Goal: Task Accomplishment & Management: Use online tool/utility

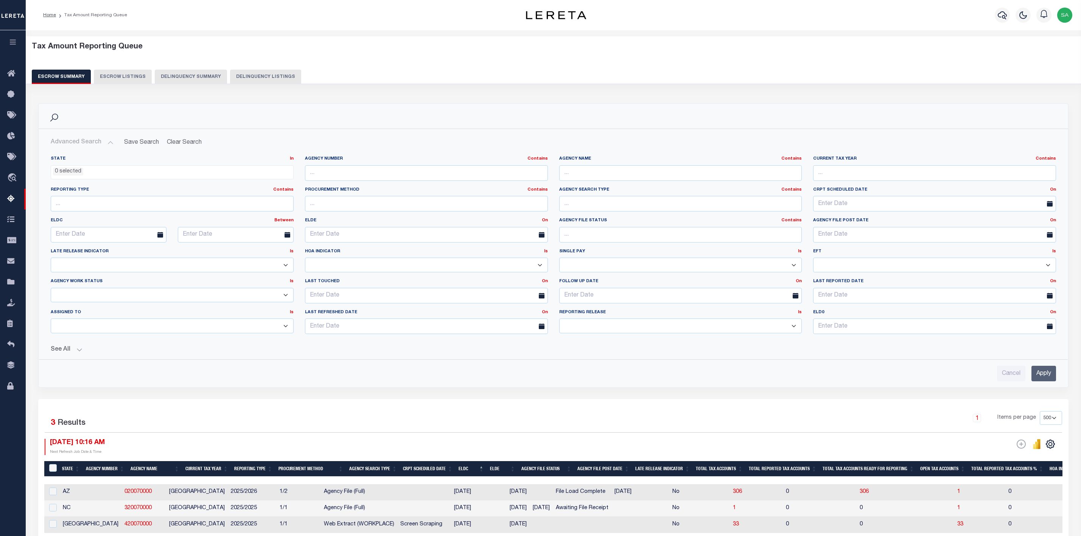
select select
select select "500"
click at [50, 202] on span "Tax Amount Reporting Queue" at bounding box center [72, 199] width 98 height 21
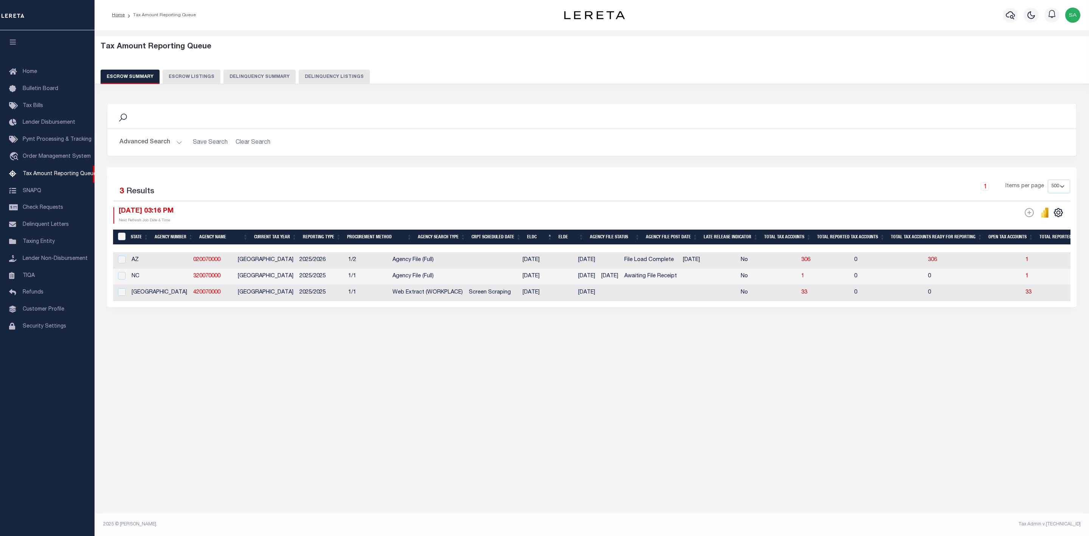
select select
select select "500"
click at [177, 141] on button "Advanced Search" at bounding box center [151, 142] width 63 height 15
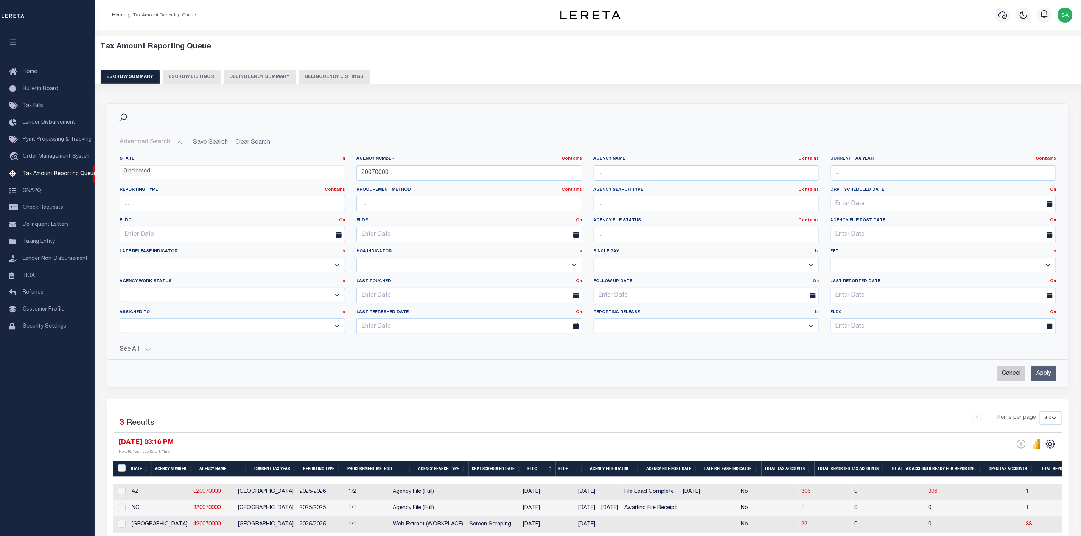
click at [1012, 377] on input "Cancel" at bounding box center [1011, 374] width 28 height 16
checkbox input "true"
select select
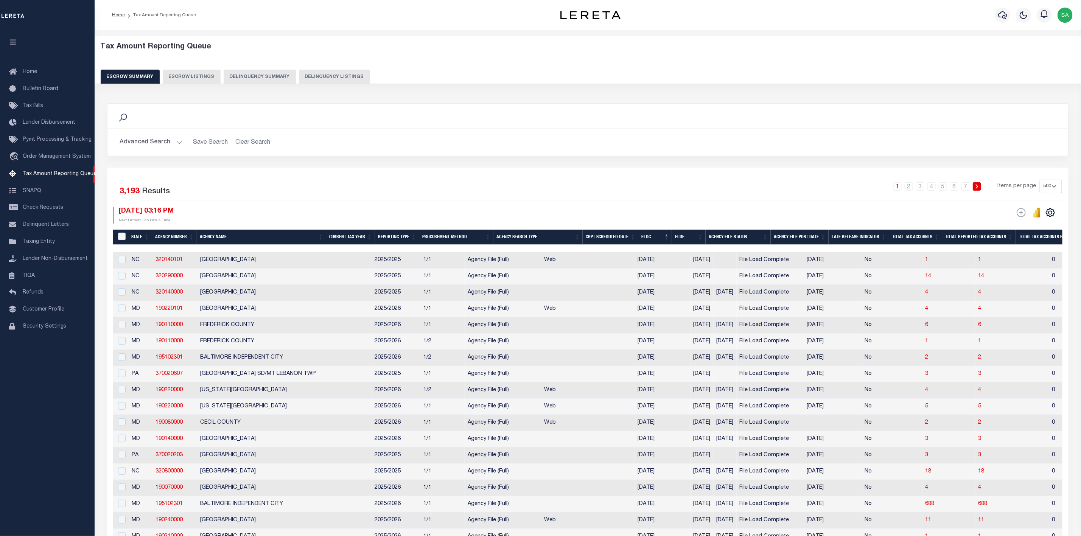
click at [176, 142] on button "Advanced Search" at bounding box center [151, 142] width 63 height 15
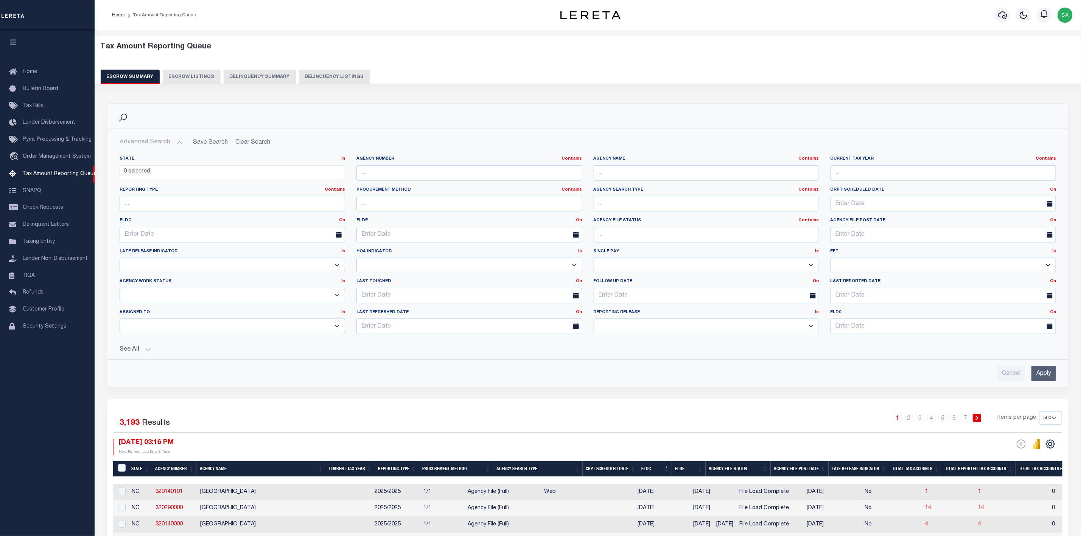
click at [337, 236] on icon at bounding box center [339, 235] width 6 height 6
click at [320, 234] on input "text" at bounding box center [232, 235] width 225 height 16
click at [328, 225] on div "ELDC On On After Before Between" at bounding box center [232, 229] width 237 height 25
click at [342, 222] on link "On" at bounding box center [342, 220] width 6 height 4
click at [310, 264] on link "Between" at bounding box center [315, 261] width 60 height 11
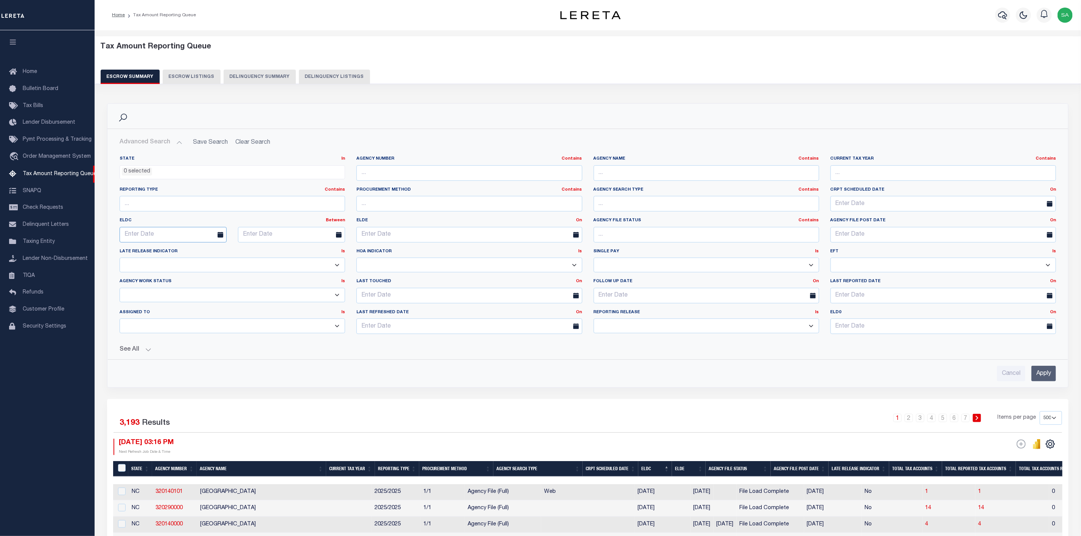
click at [188, 233] on input "text" at bounding box center [173, 235] width 107 height 16
click at [145, 307] on span "15" at bounding box center [144, 308] width 15 height 15
type input "[DATE]"
click at [301, 234] on input "text" at bounding box center [291, 235] width 107 height 16
click at [346, 253] on icon at bounding box center [347, 253] width 5 height 5
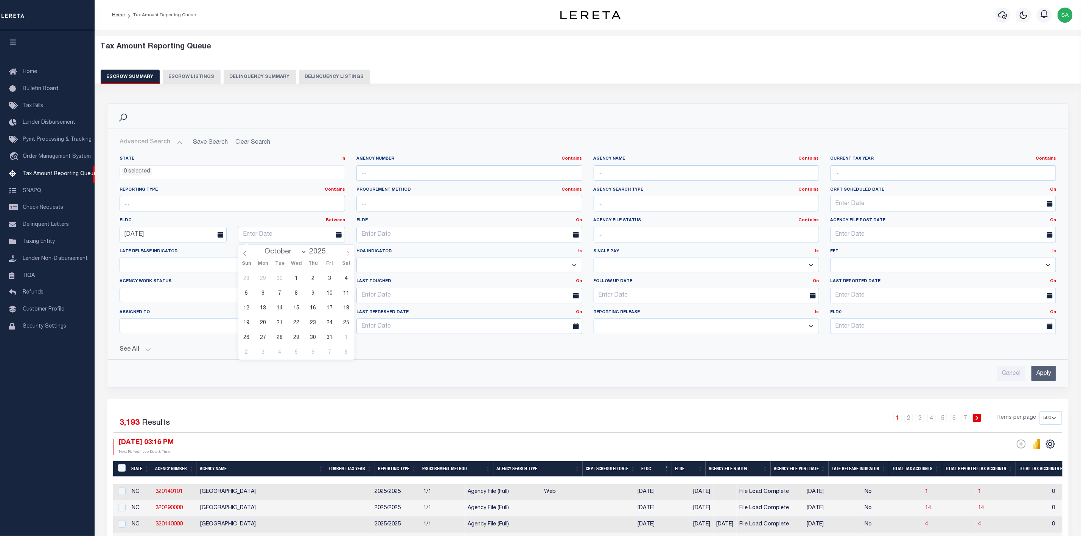
click at [346, 253] on icon at bounding box center [347, 253] width 5 height 5
select select "10"
click at [246, 354] on span "30" at bounding box center [246, 352] width 15 height 15
type input "[DATE]"
click at [205, 233] on input "[DATE]" at bounding box center [173, 235] width 107 height 16
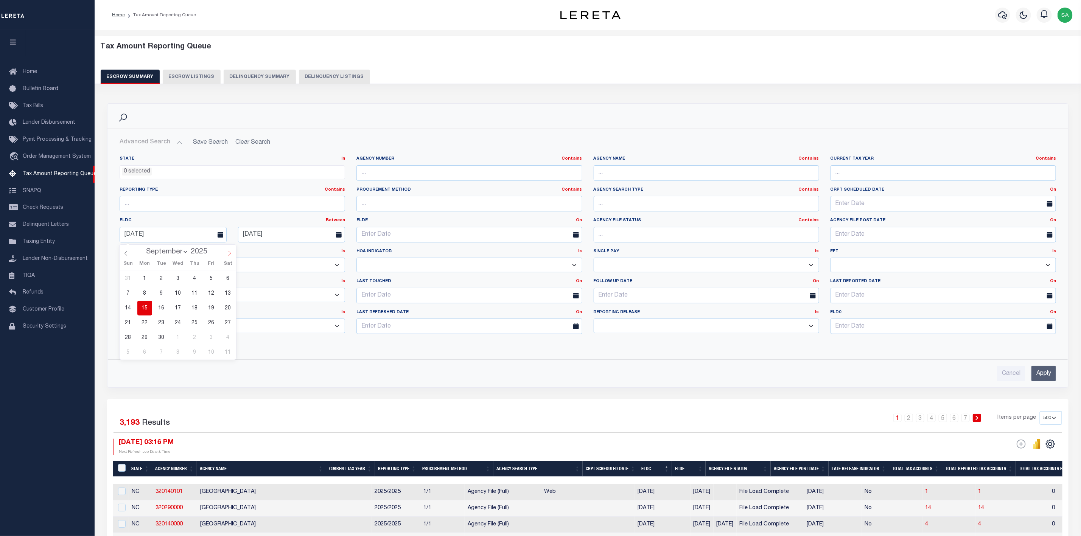
click at [227, 253] on icon at bounding box center [229, 253] width 5 height 5
select select "10"
click at [230, 279] on span "1" at bounding box center [228, 278] width 15 height 15
type input "[DATE]"
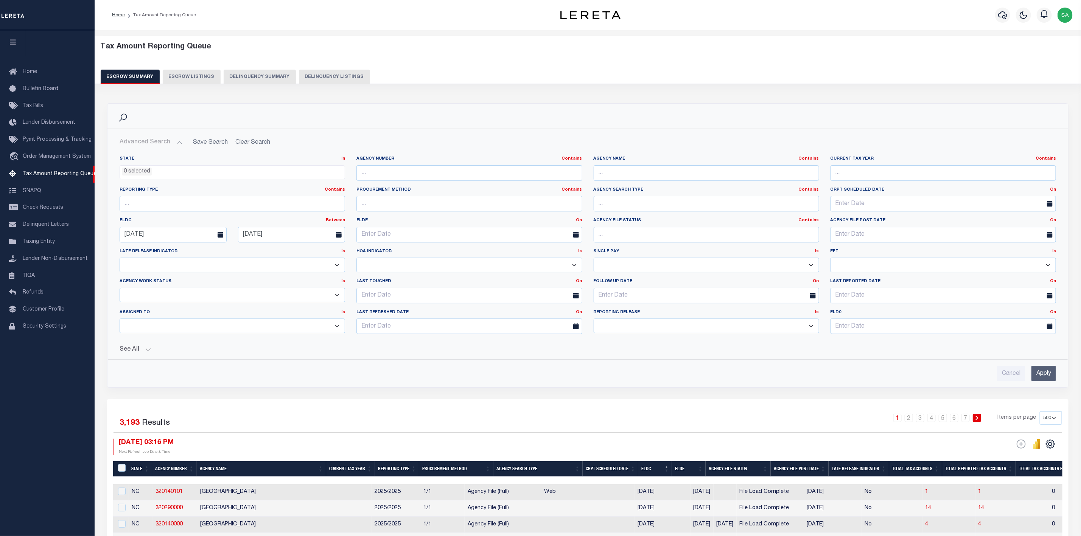
click at [1041, 376] on input "Apply" at bounding box center [1043, 374] width 25 height 16
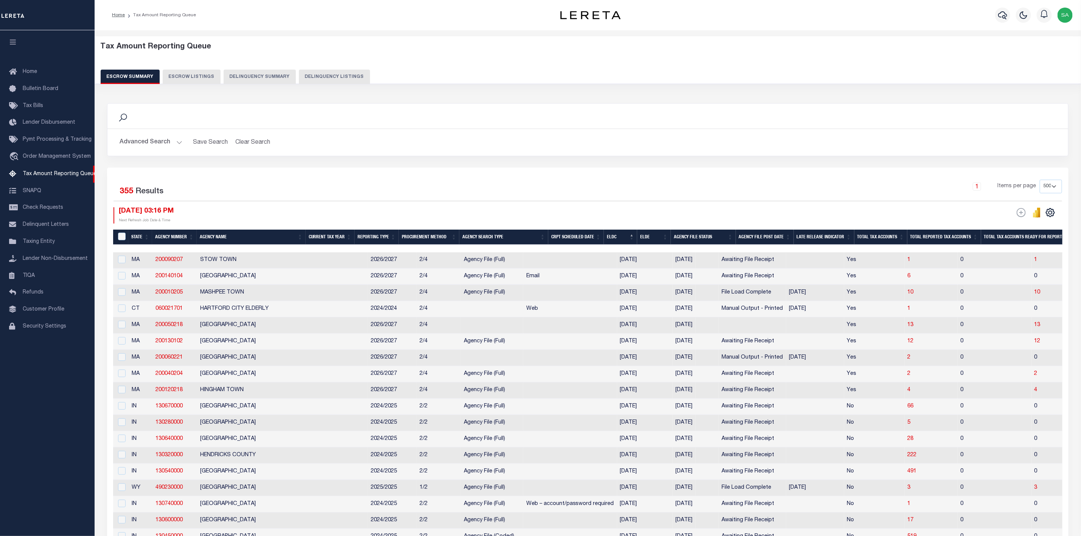
click at [179, 146] on button "Advanced Search" at bounding box center [151, 142] width 63 height 15
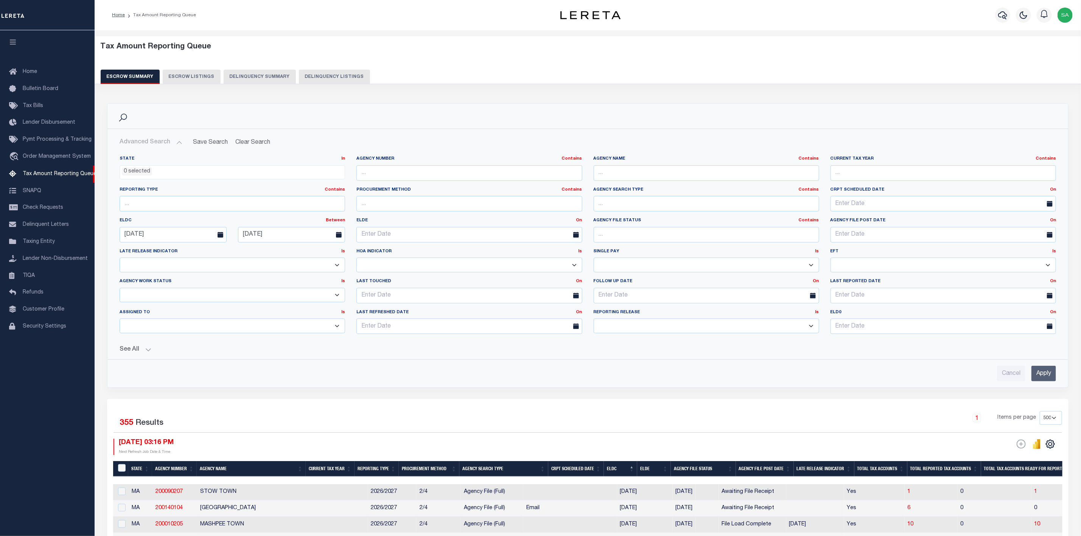
click at [143, 353] on button "See All" at bounding box center [588, 349] width 936 height 7
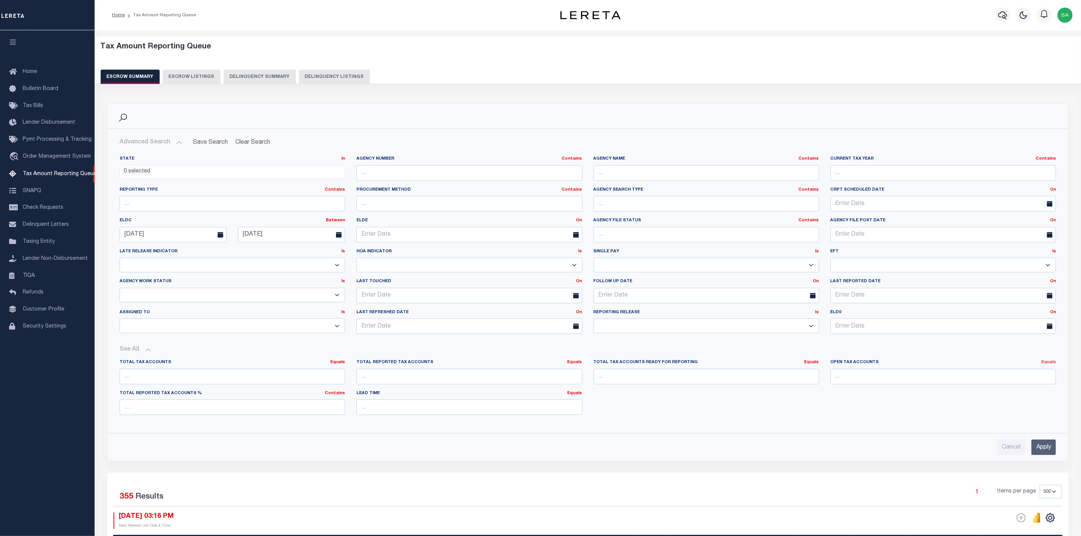
click at [1048, 364] on link "Equals" at bounding box center [1048, 362] width 15 height 4
click at [1020, 395] on link "Is [GEOGRAPHIC_DATA]" at bounding box center [1013, 393] width 83 height 11
click at [971, 383] on input "number" at bounding box center [942, 377] width 225 height 16
type input "0"
click at [1042, 450] on input "Apply" at bounding box center [1043, 447] width 25 height 16
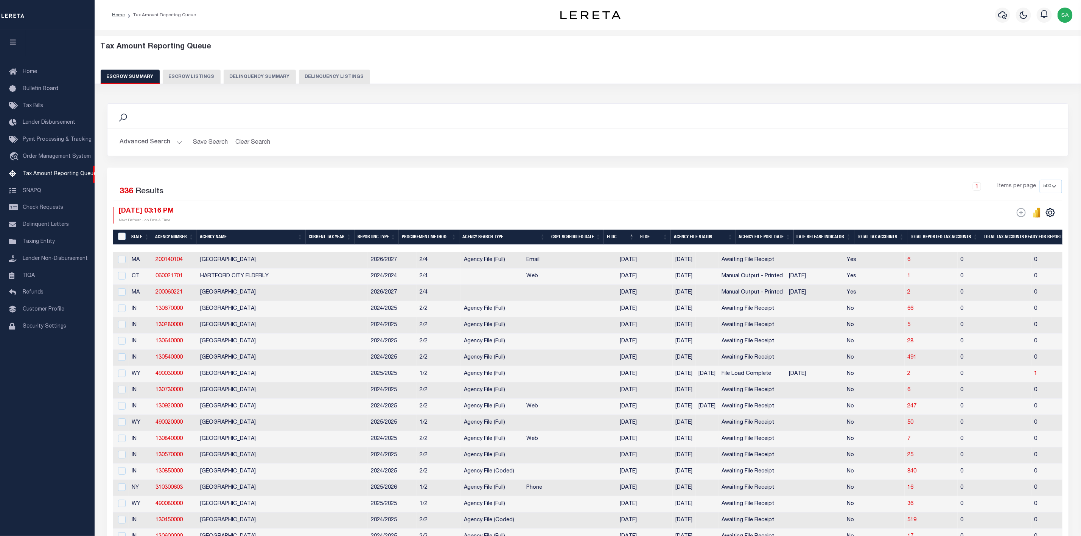
click at [618, 234] on th "ELDC" at bounding box center [621, 238] width 34 height 16
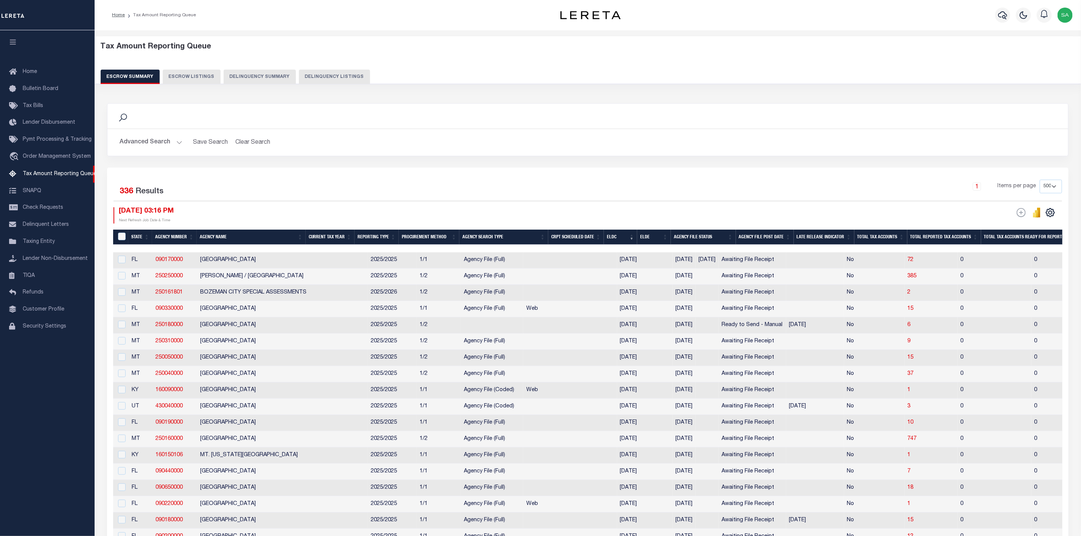
click at [618, 234] on th "ELDC" at bounding box center [621, 238] width 34 height 16
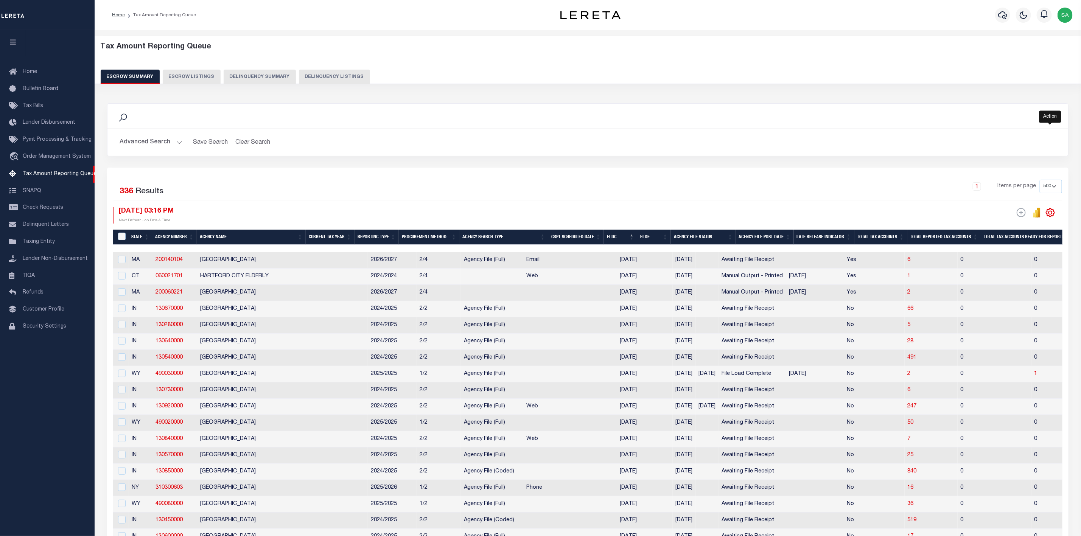
click at [1051, 216] on icon "" at bounding box center [1050, 213] width 10 height 10
click at [1017, 226] on link "CSV" at bounding box center [1019, 225] width 74 height 15
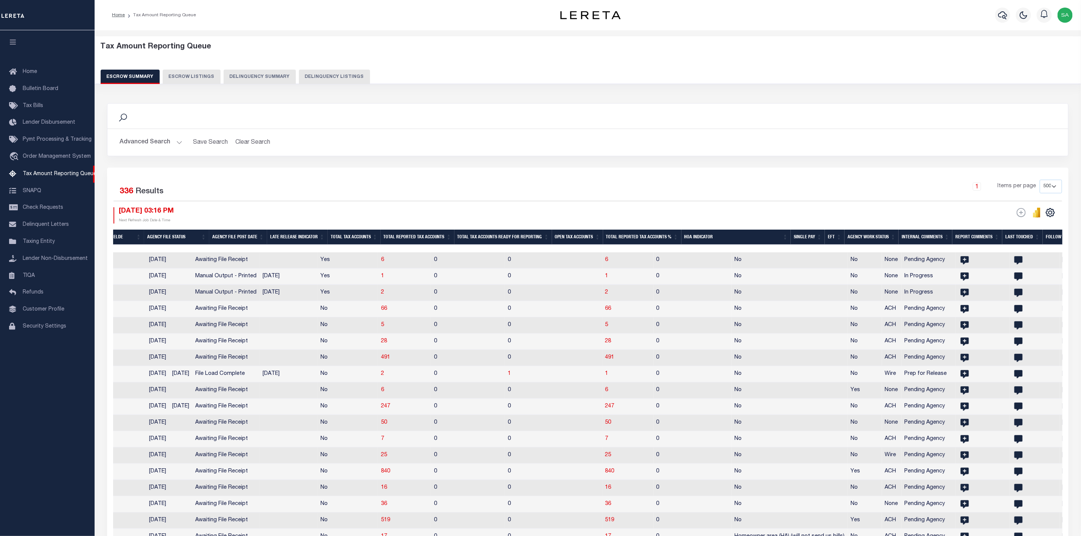
scroll to position [0, 557]
